Goal: Transaction & Acquisition: Purchase product/service

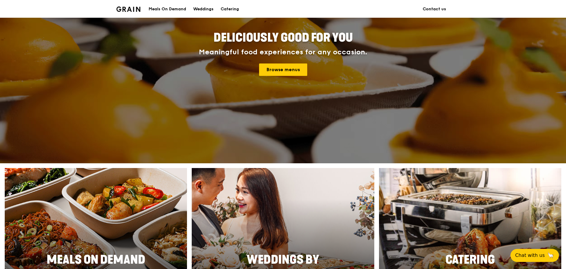
scroll to position [207, 0]
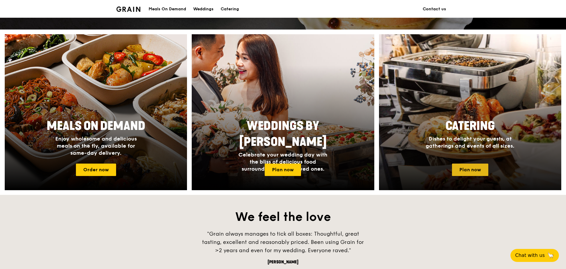
click at [464, 167] on link "Plan now" at bounding box center [470, 170] width 36 height 12
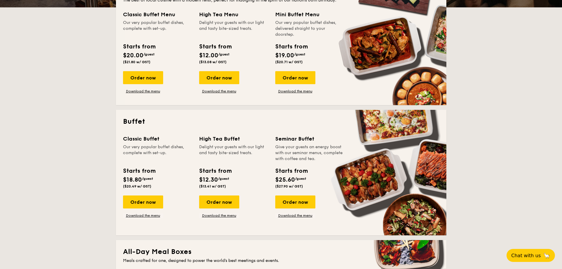
scroll to position [148, 0]
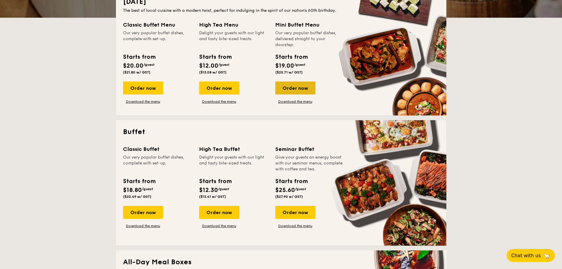
click at [295, 93] on div "Order now" at bounding box center [295, 87] width 40 height 13
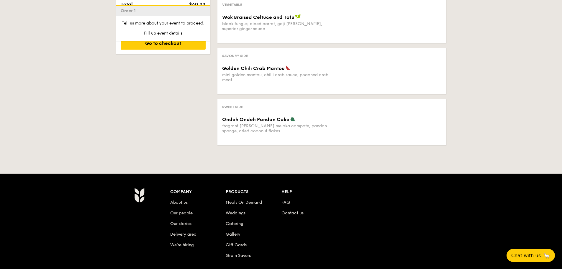
scroll to position [381, 0]
